Goal: Task Accomplishment & Management: Manage account settings

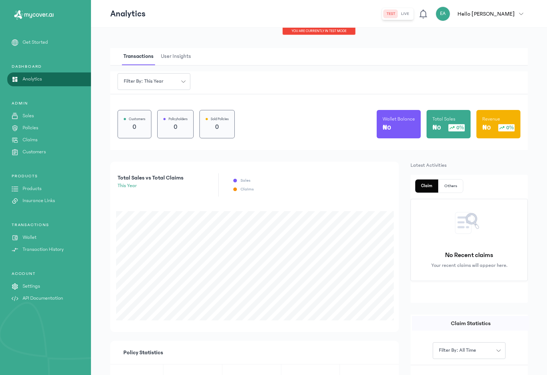
click at [28, 190] on p "Products" at bounding box center [32, 189] width 19 height 8
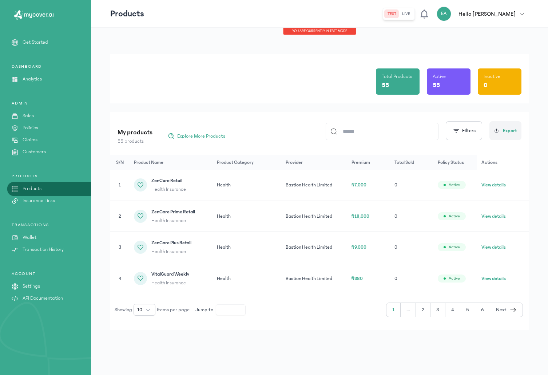
click at [404, 82] on div "55" at bounding box center [398, 85] width 32 height 10
click at [50, 200] on p "Insurance Links" at bounding box center [39, 201] width 32 height 8
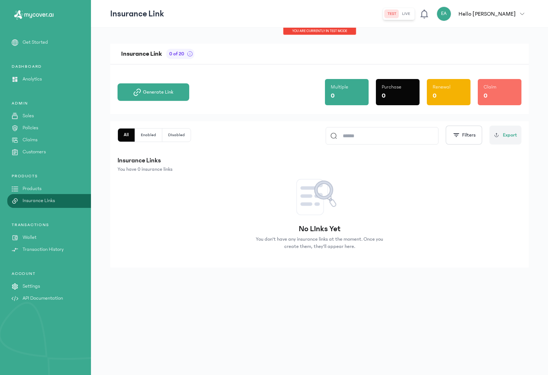
click at [39, 238] on link "Wallet" at bounding box center [45, 238] width 91 height 8
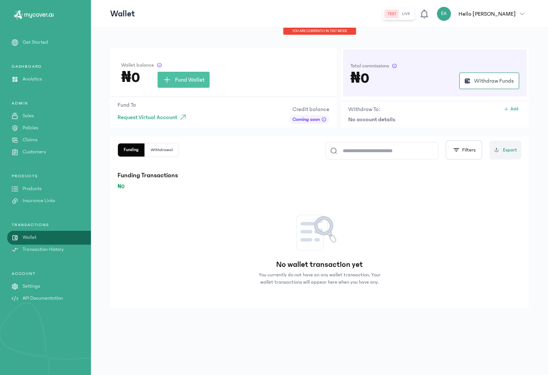
click at [34, 286] on p "Settings" at bounding box center [31, 287] width 17 height 8
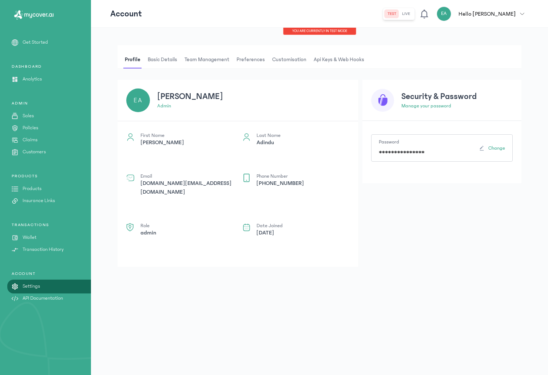
click at [162, 59] on span "Basic details" at bounding box center [162, 59] width 32 height 17
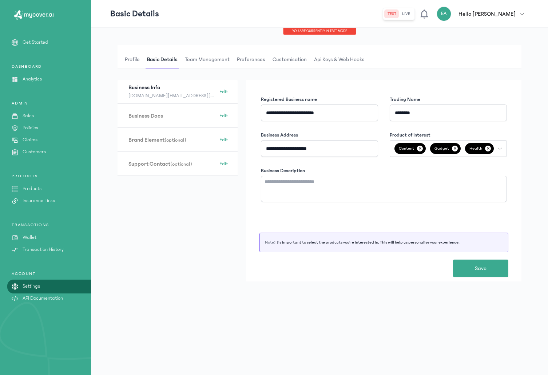
click at [501, 146] on button "Content ✕ Gadget ✕ Health ✕ Package ✕" at bounding box center [448, 148] width 117 height 17
click at [529, 146] on div "**********" at bounding box center [319, 201] width 457 height 347
click at [162, 117] on h3 "Business Docs (optional)" at bounding box center [172, 116] width 87 height 8
click at [146, 114] on h3 "Business Docs (optional)" at bounding box center [172, 116] width 87 height 8
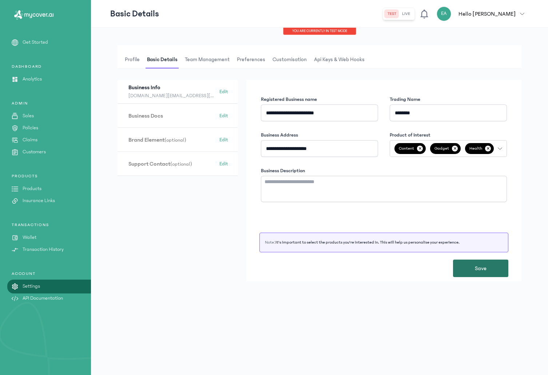
click at [476, 271] on span "Save" at bounding box center [481, 268] width 12 height 9
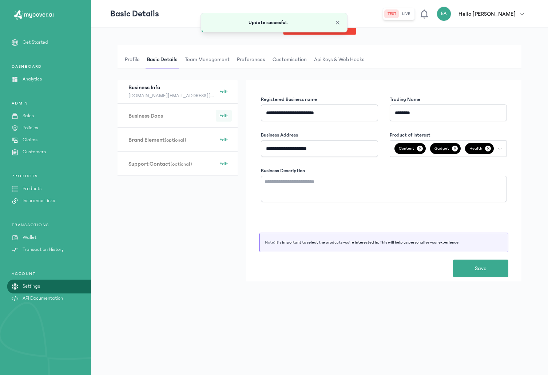
click at [225, 118] on span "Edit" at bounding box center [224, 115] width 9 height 7
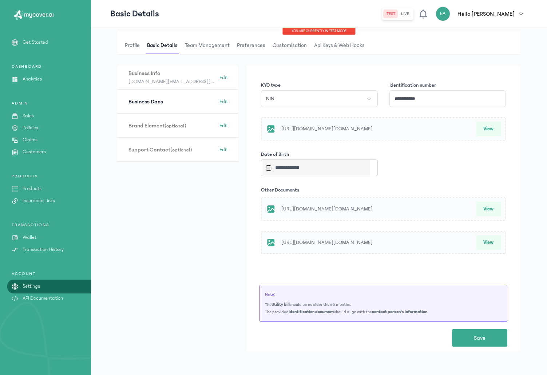
scroll to position [0, 0]
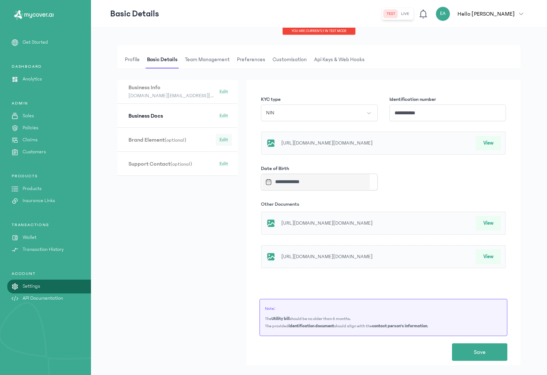
click at [229, 141] on button "Edit" at bounding box center [224, 140] width 16 height 12
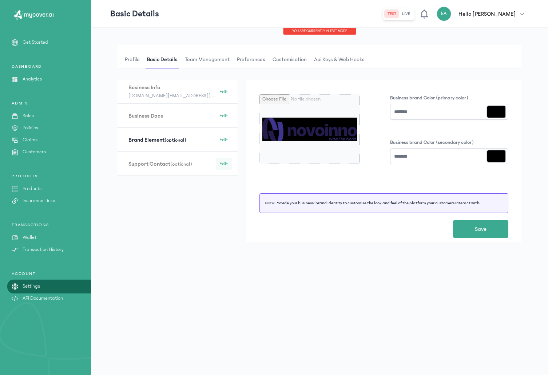
click at [225, 162] on span "Edit" at bounding box center [224, 163] width 9 height 7
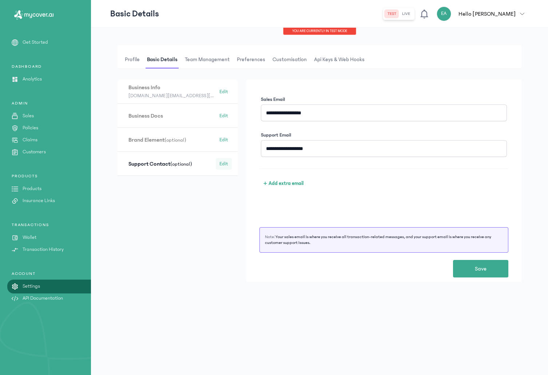
click at [224, 165] on span "Edit" at bounding box center [224, 163] width 9 height 7
click at [222, 140] on span "Edit" at bounding box center [224, 139] width 9 height 7
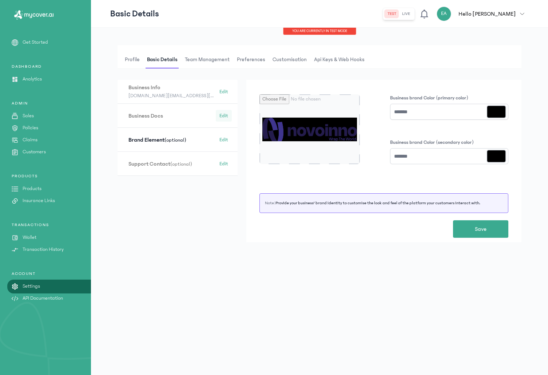
click at [220, 115] on span "Edit" at bounding box center [224, 115] width 9 height 7
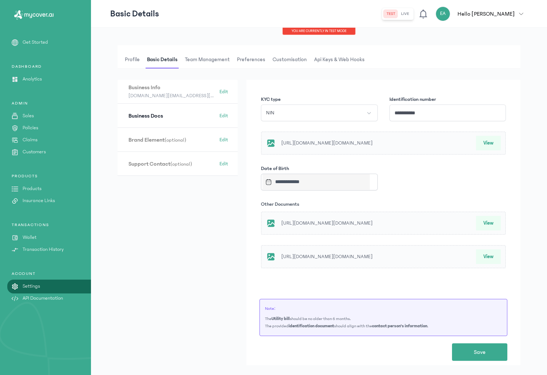
scroll to position [22, 0]
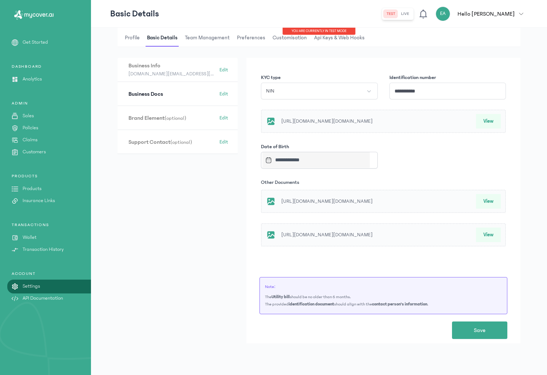
click at [492, 203] on button "View" at bounding box center [488, 201] width 25 height 15
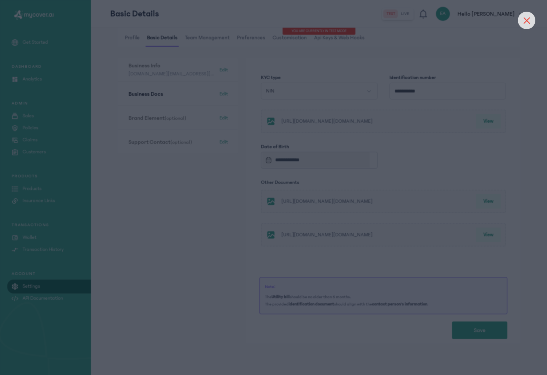
click at [528, 18] on icon at bounding box center [527, 20] width 7 height 7
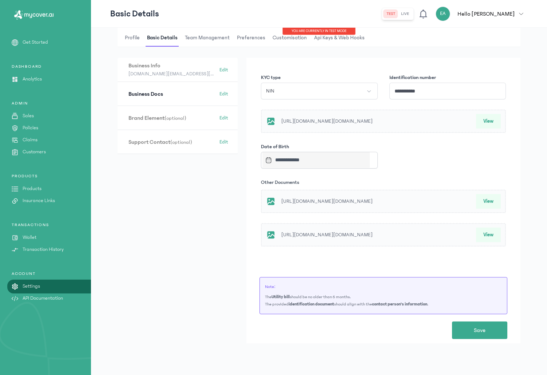
click at [494, 234] on button "View" at bounding box center [488, 235] width 25 height 15
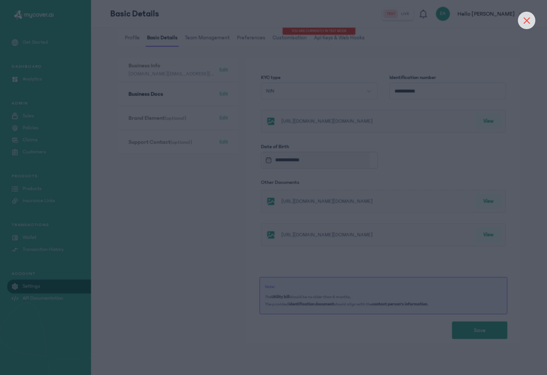
click at [525, 17] on icon at bounding box center [527, 20] width 6 height 6
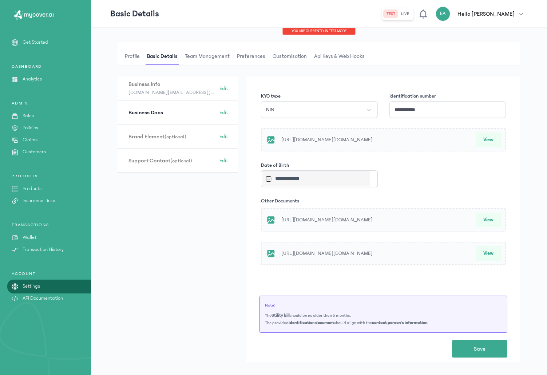
scroll to position [0, 0]
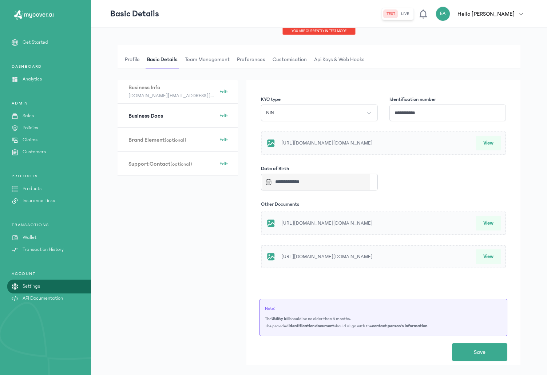
click at [132, 60] on span "Profile" at bounding box center [132, 59] width 18 height 17
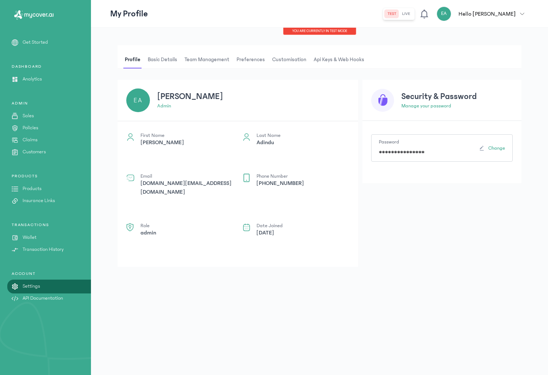
click at [507, 14] on p "Hello [PERSON_NAME]" at bounding box center [487, 13] width 57 height 9
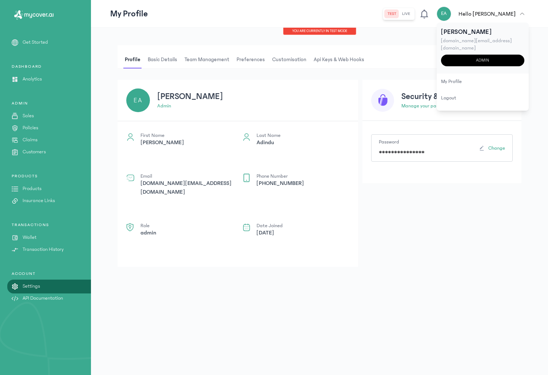
click at [477, 55] on div "admin" at bounding box center [482, 61] width 83 height 12
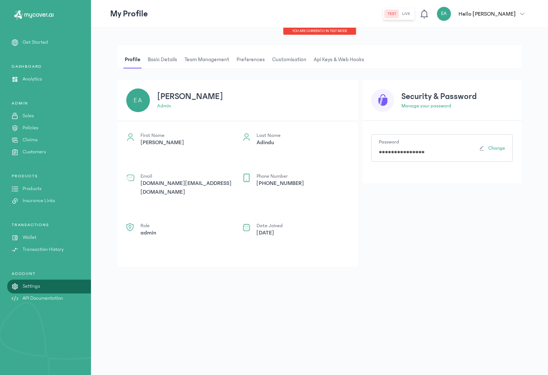
click at [146, 59] on button "Profile" at bounding box center [134, 59] width 23 height 17
click at [156, 59] on span "Basic details" at bounding box center [162, 59] width 32 height 17
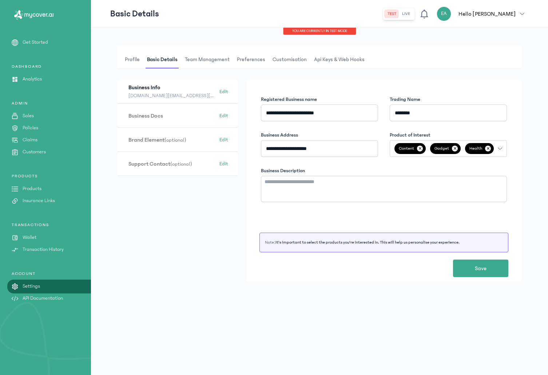
click at [34, 39] on p "Get Started" at bounding box center [35, 43] width 25 height 8
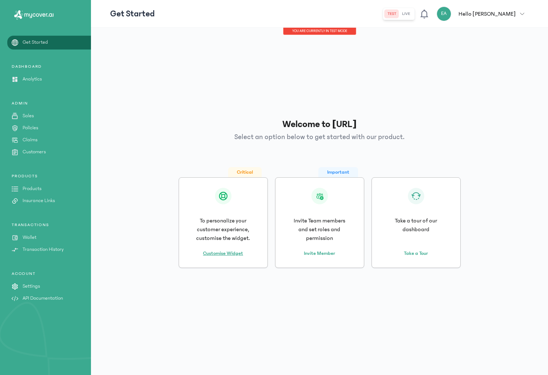
click at [214, 253] on link "Customise Widget" at bounding box center [223, 254] width 40 height 8
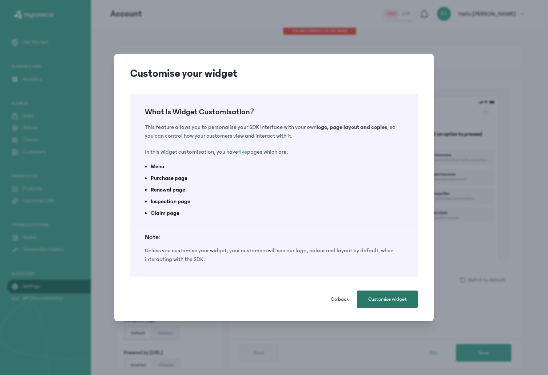
click at [381, 306] on button "Customise widget" at bounding box center [387, 299] width 61 height 17
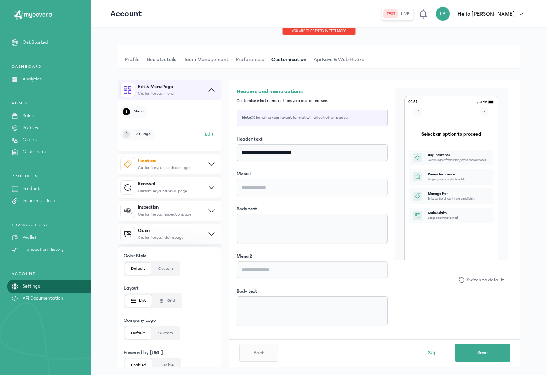
click at [34, 46] on p "Get Started" at bounding box center [35, 43] width 25 height 8
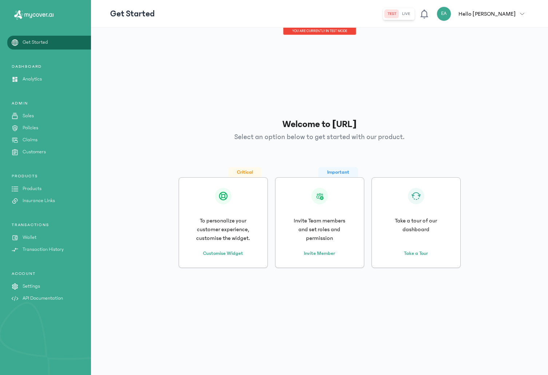
click at [34, 46] on p "Get Started" at bounding box center [35, 43] width 25 height 8
click at [25, 117] on p "Sales" at bounding box center [28, 116] width 11 height 8
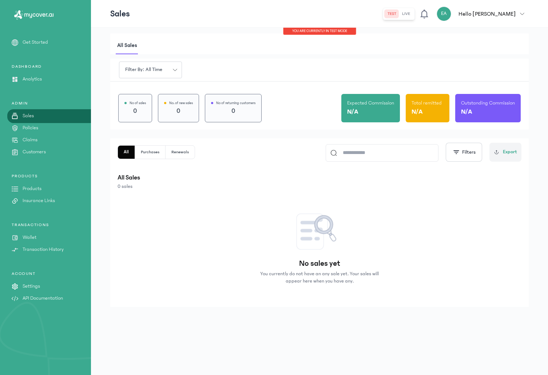
click at [30, 289] on p "Settings" at bounding box center [31, 287] width 17 height 8
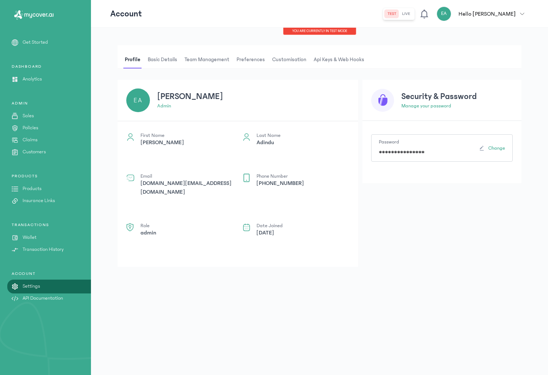
click at [30, 289] on p "Settings" at bounding box center [31, 287] width 17 height 8
click at [249, 62] on span "Preferences" at bounding box center [250, 59] width 31 height 17
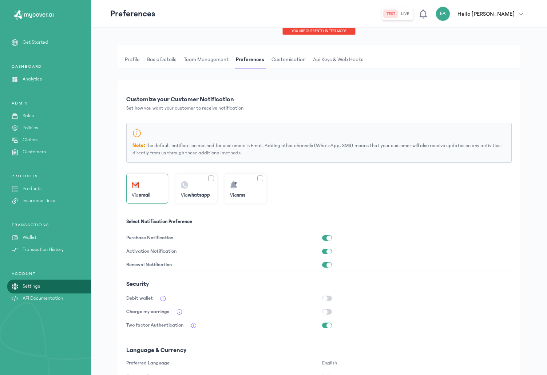
click at [304, 60] on span "Customisation" at bounding box center [288, 59] width 37 height 17
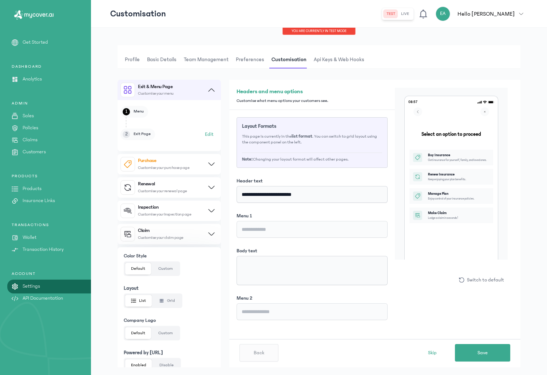
click at [341, 58] on span "Api Keys & Web hooks" at bounding box center [339, 59] width 54 height 17
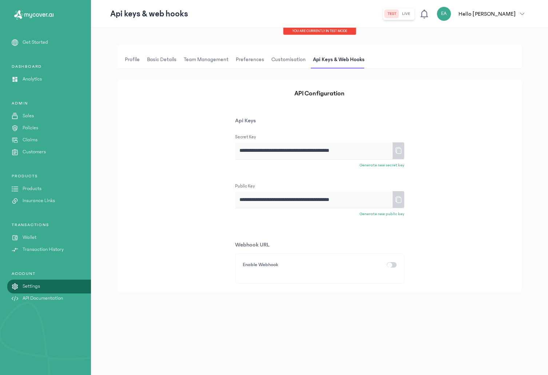
click at [282, 59] on span "Customisation" at bounding box center [288, 59] width 37 height 17
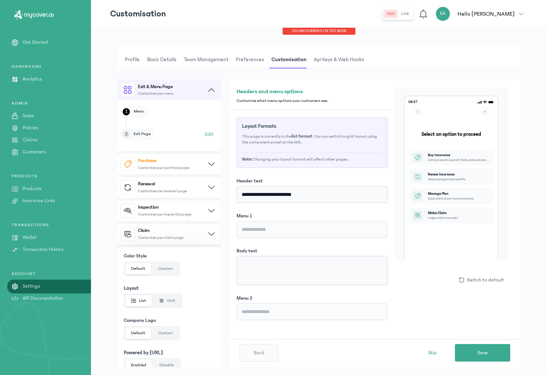
click at [251, 59] on span "Preferences" at bounding box center [249, 59] width 31 height 17
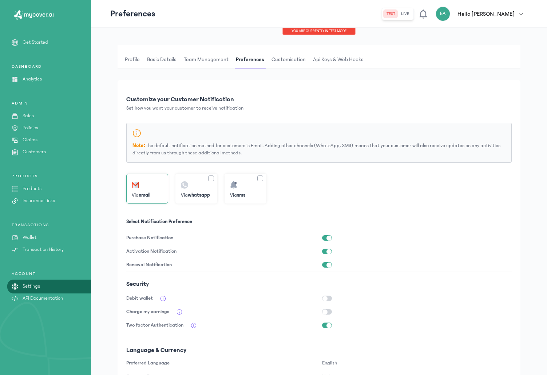
click at [214, 58] on span "Team Management" at bounding box center [206, 59] width 48 height 17
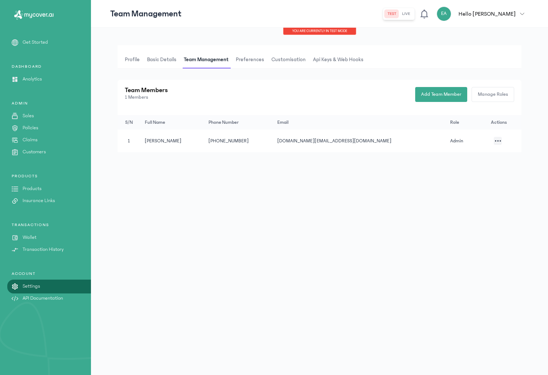
click at [165, 61] on span "Basic details" at bounding box center [162, 59] width 32 height 17
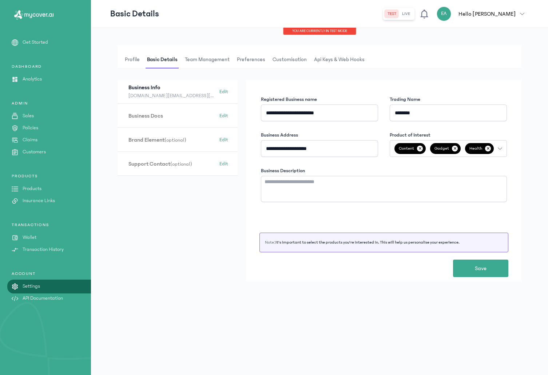
click at [214, 63] on span "Team Management" at bounding box center [208, 59] width 48 height 17
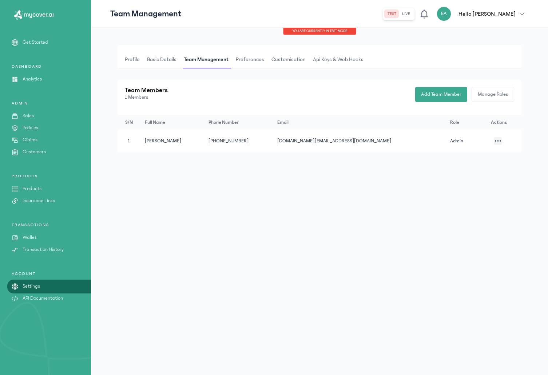
click at [170, 58] on span "Basic details" at bounding box center [162, 59] width 32 height 17
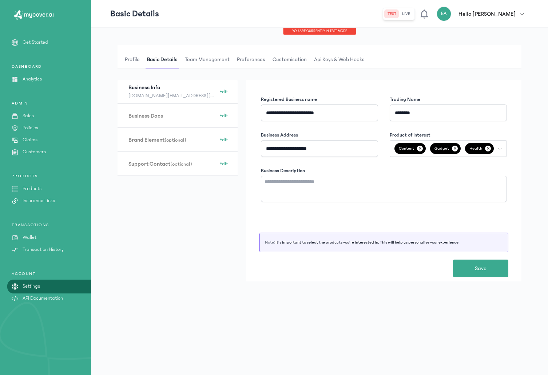
click at [344, 32] on div "You are currently in TEST MODE" at bounding box center [319, 31] width 73 height 7
click at [430, 14] on icon at bounding box center [424, 14] width 10 height 10
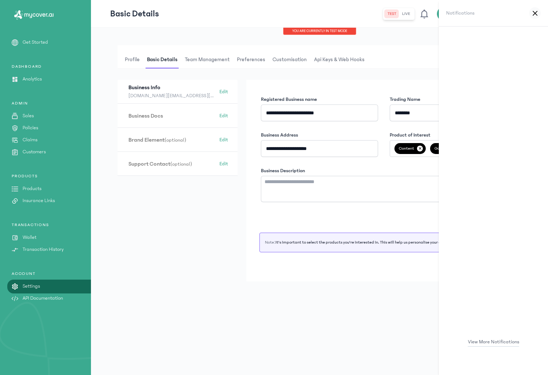
click at [495, 341] on link "View More Notifications" at bounding box center [493, 342] width 109 height 8
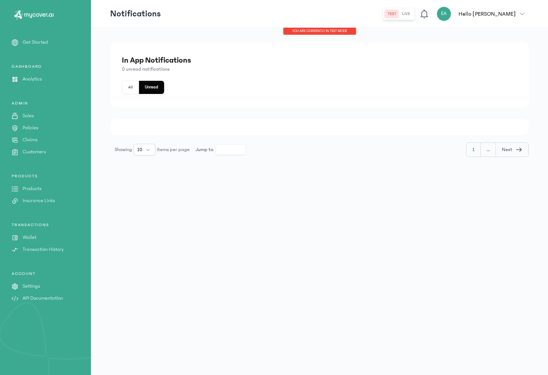
click at [33, 285] on p "Settings" at bounding box center [31, 287] width 17 height 8
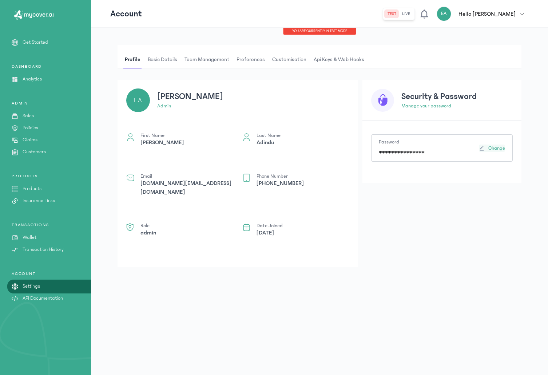
click at [483, 148] on icon "button" at bounding box center [482, 148] width 6 height 6
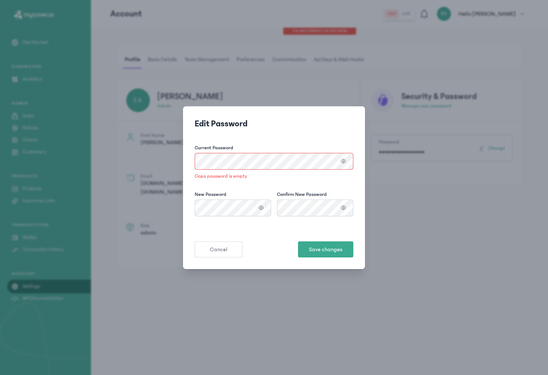
click at [463, 226] on div "Edit Password Current Password Oops password is empty New Password Confirm New …" at bounding box center [274, 187] width 548 height 375
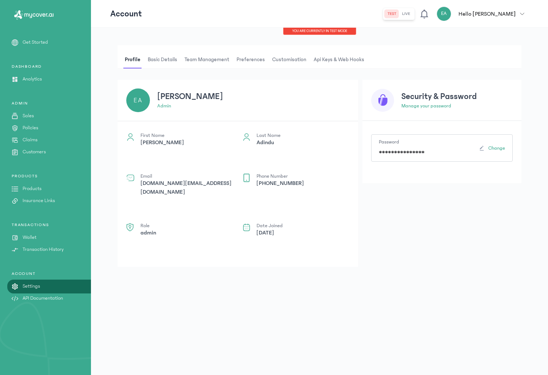
click at [174, 59] on span "Basic details" at bounding box center [162, 59] width 32 height 17
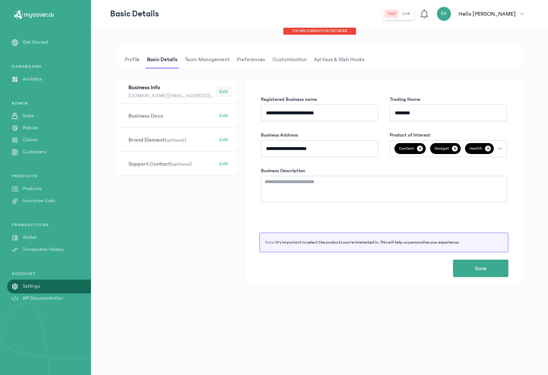
click at [225, 95] on span "Edit" at bounding box center [224, 91] width 9 height 7
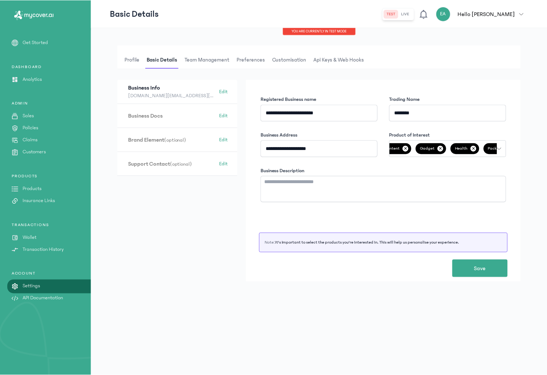
scroll to position [0, 36]
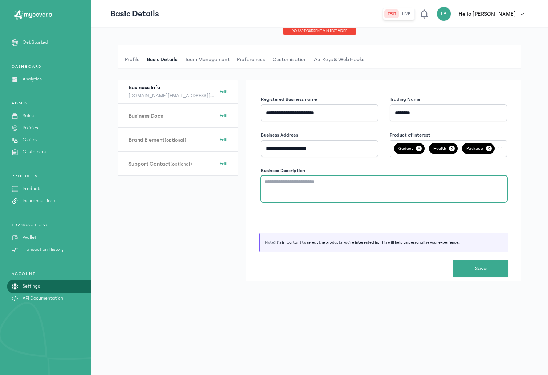
click at [385, 195] on textarea "Business Description" at bounding box center [384, 189] width 246 height 26
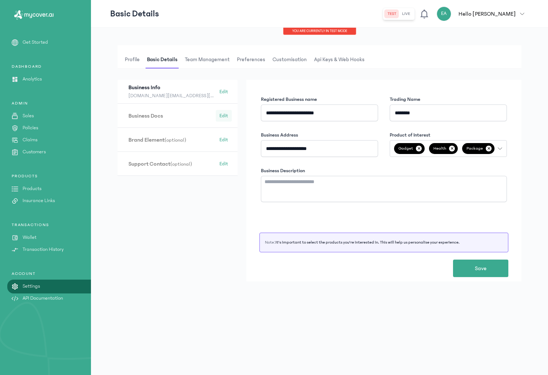
click at [222, 118] on span "Edit" at bounding box center [224, 115] width 9 height 7
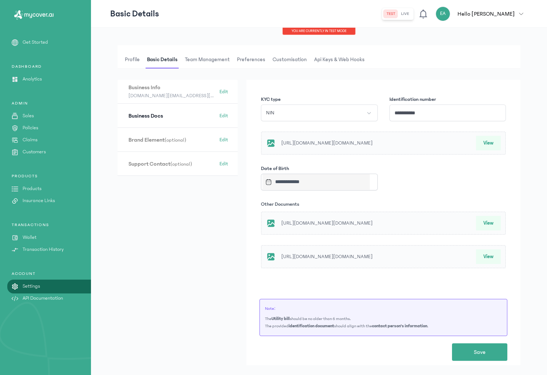
click at [489, 142] on button "View" at bounding box center [488, 143] width 25 height 15
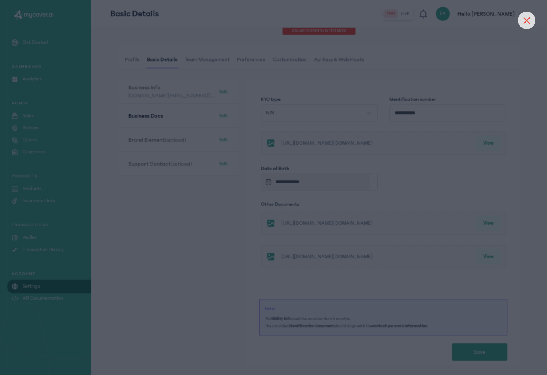
click at [524, 24] on div at bounding box center [526, 20] width 17 height 17
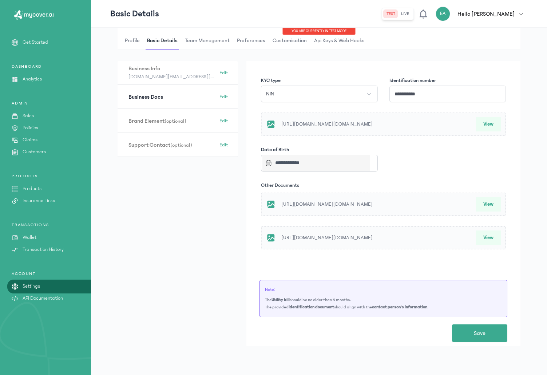
scroll to position [22, 0]
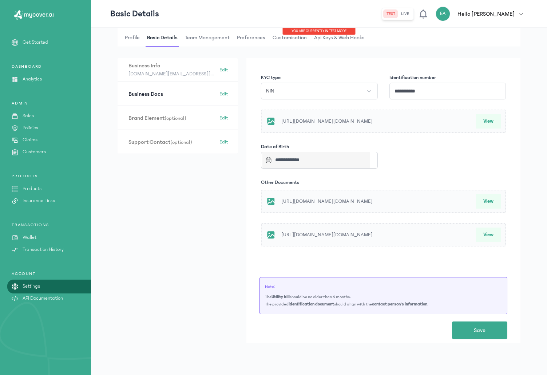
click at [490, 234] on button "View" at bounding box center [488, 235] width 25 height 15
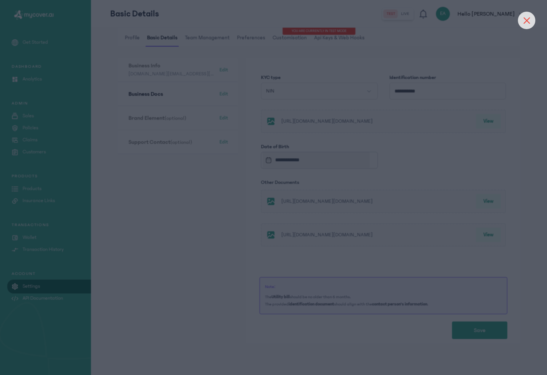
click at [527, 19] on icon at bounding box center [527, 20] width 6 height 6
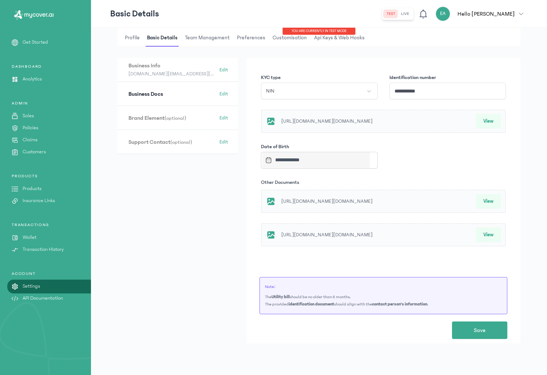
click at [489, 203] on button "View" at bounding box center [488, 201] width 25 height 15
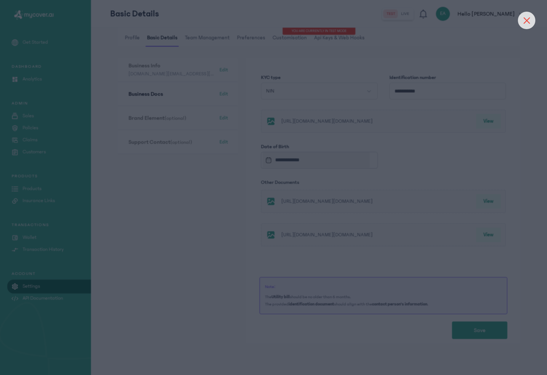
click at [529, 22] on icon at bounding box center [527, 20] width 7 height 7
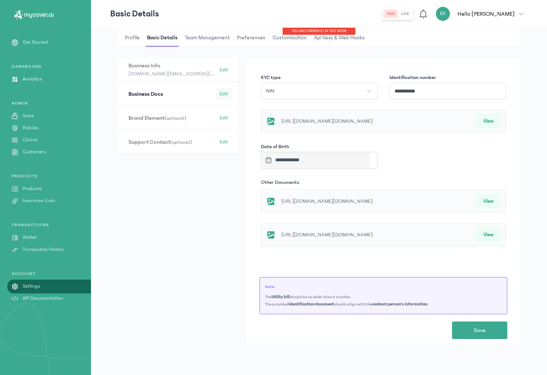
click at [229, 98] on button "Edit" at bounding box center [224, 94] width 16 height 12
click at [135, 38] on span "Profile" at bounding box center [132, 37] width 18 height 17
